Goal: Task Accomplishment & Management: Use online tool/utility

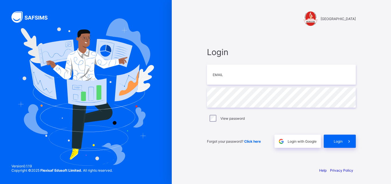
click at [369, 8] on div "FERSCOAT INTERNATIONAL SCHOOL Login Email Password View password Forgot your pa…" at bounding box center [281, 92] width 219 height 184
click at [375, 3] on div "FERSCOAT INTERNATIONAL SCHOOL Login Email Password View password Forgot your pa…" at bounding box center [281, 92] width 219 height 184
click at [374, 3] on div "FERSCOAT INTERNATIONAL SCHOOL Login Email Password View password Forgot your pa…" at bounding box center [281, 92] width 219 height 184
click at [222, 73] on input "email" at bounding box center [281, 74] width 149 height 20
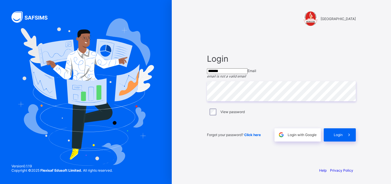
type input "**********"
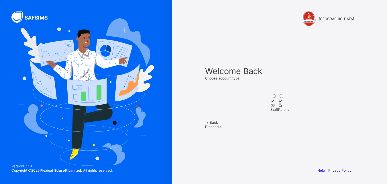
click at [270, 107] on div "Staff" at bounding box center [274, 109] width 8 height 4
click at [292, 129] on div "Proceed" at bounding box center [279, 126] width 149 height 4
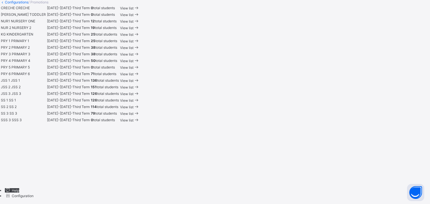
scroll to position [227, 0]
click at [140, 83] on div "View list" at bounding box center [129, 80] width 19 height 5
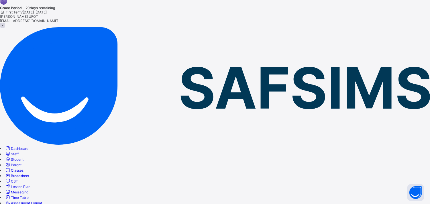
scroll to position [21, 0]
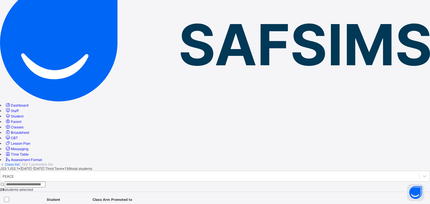
scroll to position [0, 0]
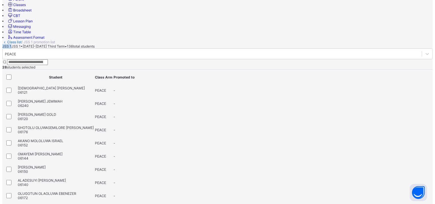
scroll to position [180, 0]
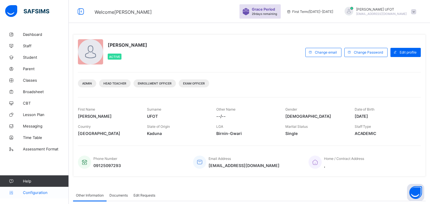
click at [35, 192] on span "Configuration" at bounding box center [46, 192] width 46 height 5
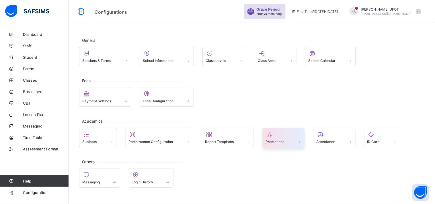
click at [272, 141] on span "Promotions" at bounding box center [275, 142] width 19 height 4
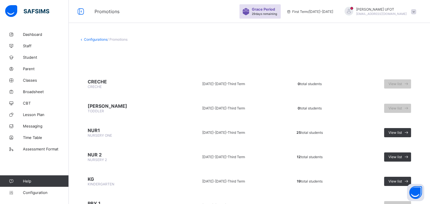
click at [403, 6] on div "Grace Period 29 days remaining First Term / [DATE]-[DATE] [PERSON_NAME] [EMAIL_…" at bounding box center [334, 11] width 190 height 23
click at [404, 4] on div "Grace Period 29 days remaining First Term / [DATE]-[DATE] [PERSON_NAME] [EMAIL_…" at bounding box center [334, 11] width 190 height 23
